Goal: Entertainment & Leisure: Consume media (video, audio)

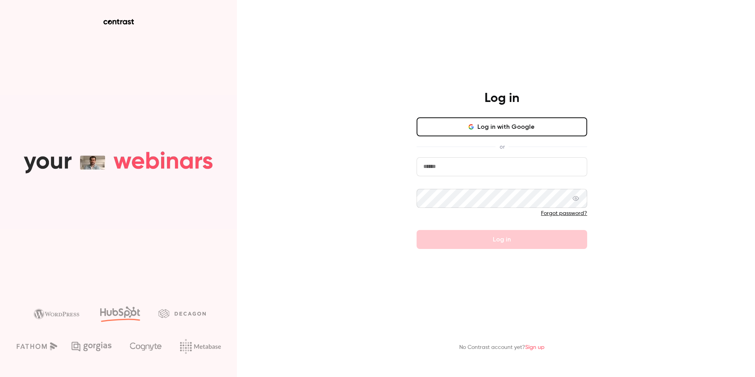
type input "**********"
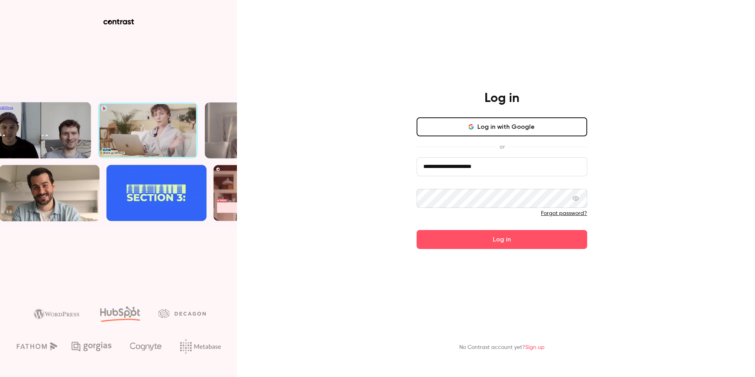
click at [351, 230] on button "Log in" at bounding box center [502, 239] width 171 height 19
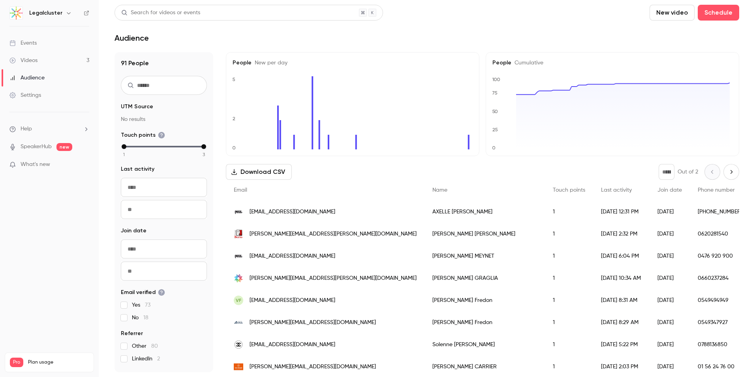
click at [38, 58] on div "Videos" at bounding box center [23, 61] width 28 height 8
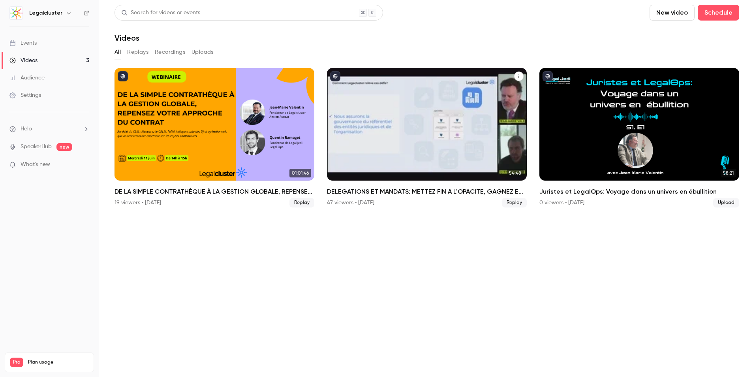
click at [351, 104] on div "DELEGATIONS ET MANDATS: METTEZ FIN A L'OPACITE, GAGNEZ EN SECURITE ET EN MAITRI…" at bounding box center [427, 124] width 200 height 113
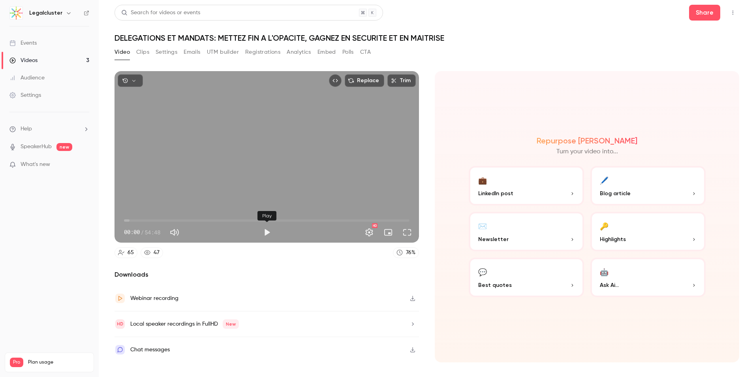
click at [269, 232] on button "Play" at bounding box center [267, 232] width 16 height 16
click at [131, 220] on span "01:17" at bounding box center [267, 220] width 286 height 13
click at [137, 220] on span "01:20" at bounding box center [267, 220] width 286 height 13
click at [143, 220] on span "02:33" at bounding box center [267, 220] width 286 height 13
click at [151, 221] on span "03:44" at bounding box center [267, 220] width 286 height 13
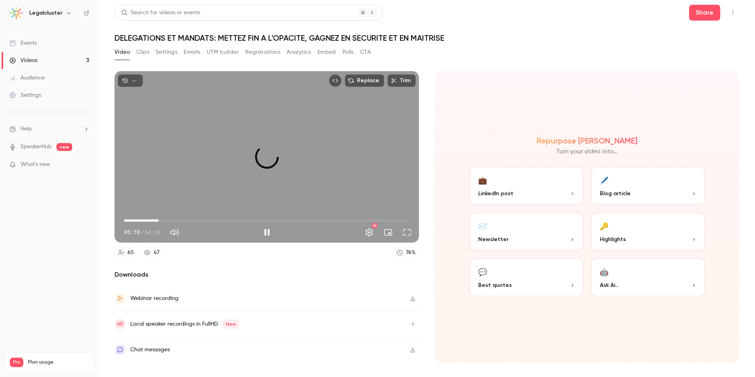
click at [159, 220] on span "06:40" at bounding box center [267, 220] width 286 height 13
click at [165, 220] on span "07:48" at bounding box center [267, 220] width 286 height 13
click at [170, 220] on span "07:49" at bounding box center [267, 220] width 286 height 13
click at [174, 220] on span "08:48" at bounding box center [267, 220] width 286 height 13
click at [177, 220] on span "10:14" at bounding box center [177, 220] width 2 height 2
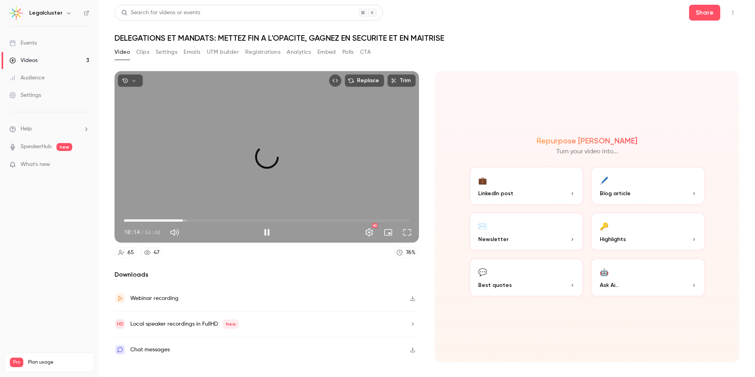
click at [183, 220] on span "11:17" at bounding box center [267, 220] width 286 height 13
click at [190, 220] on span "11:18" at bounding box center [267, 220] width 286 height 13
click at [195, 220] on span "12:35" at bounding box center [267, 220] width 286 height 13
click at [200, 222] on span "14:21" at bounding box center [199, 220] width 2 height 2
click at [266, 232] on button "Pause" at bounding box center [267, 232] width 16 height 16
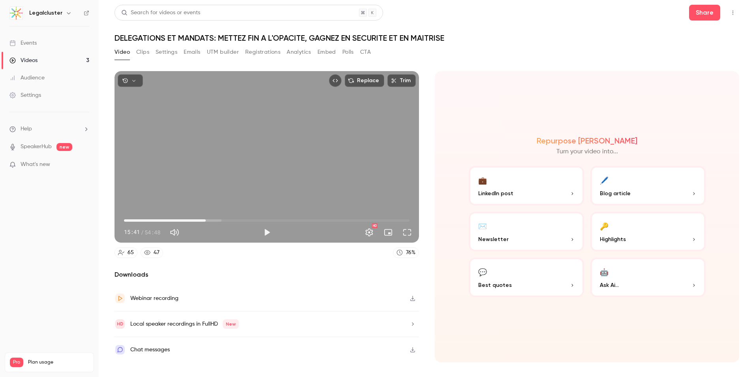
click at [206, 219] on span "15:41" at bounding box center [206, 220] width 2 height 2
click at [202, 219] on span "15:41" at bounding box center [267, 220] width 286 height 13
click at [205, 220] on span "15:37" at bounding box center [267, 220] width 286 height 13
click at [207, 220] on span "15:37" at bounding box center [205, 220] width 2 height 2
click at [212, 220] on span "16:49" at bounding box center [212, 220] width 2 height 2
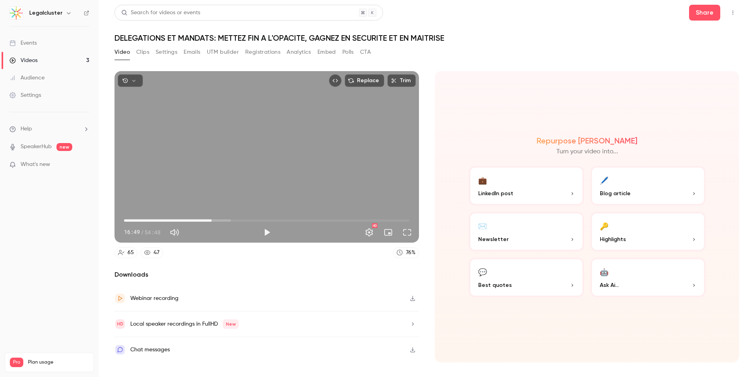
click at [213, 220] on span "16:49" at bounding box center [212, 220] width 2 height 2
click at [216, 220] on span "17:21" at bounding box center [214, 220] width 2 height 2
click at [219, 220] on span "18:02" at bounding box center [218, 220] width 2 height 2
click at [224, 220] on span "19:15" at bounding box center [224, 220] width 2 height 2
click at [226, 221] on span "19:15" at bounding box center [224, 220] width 2 height 2
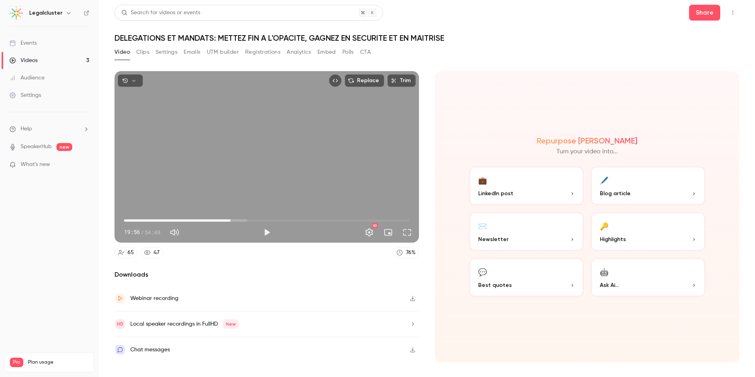
click at [231, 219] on span "20:28" at bounding box center [231, 220] width 2 height 2
click at [230, 220] on span "20:28" at bounding box center [231, 220] width 2 height 2
click at [226, 220] on span "19:29" at bounding box center [225, 220] width 2 height 2
click at [224, 220] on span "19:29" at bounding box center [225, 220] width 2 height 2
click at [222, 220] on span "19:01" at bounding box center [223, 220] width 2 height 2
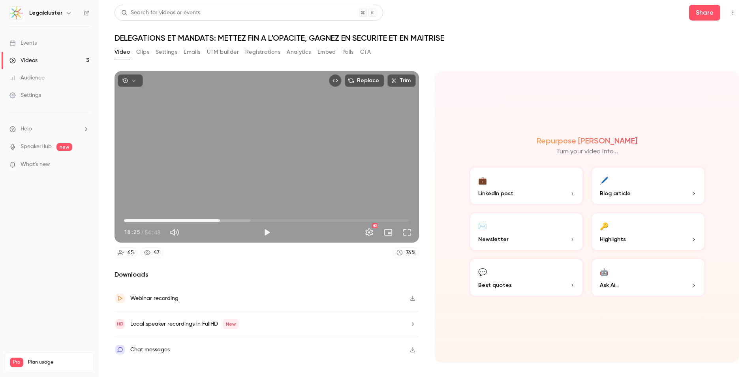
click at [219, 220] on span "18:25" at bounding box center [220, 220] width 2 height 2
click at [217, 220] on span "18:02" at bounding box center [218, 220] width 2 height 2
click at [215, 220] on span "17:39" at bounding box center [216, 220] width 2 height 2
click at [212, 220] on span "17:08" at bounding box center [213, 220] width 2 height 2
click at [208, 220] on span "16:08" at bounding box center [208, 220] width 2 height 2
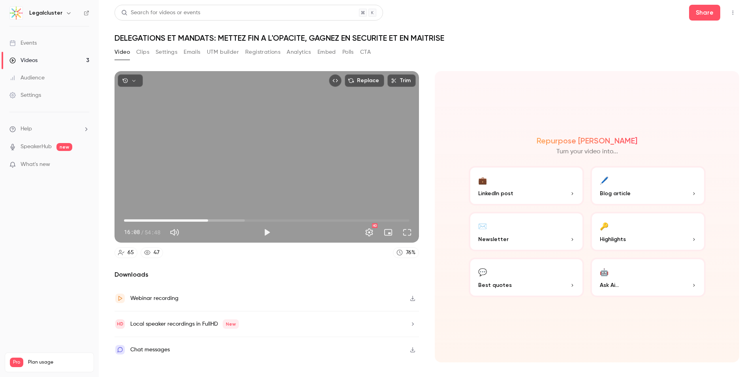
type input "*****"
